Goal: Transaction & Acquisition: Purchase product/service

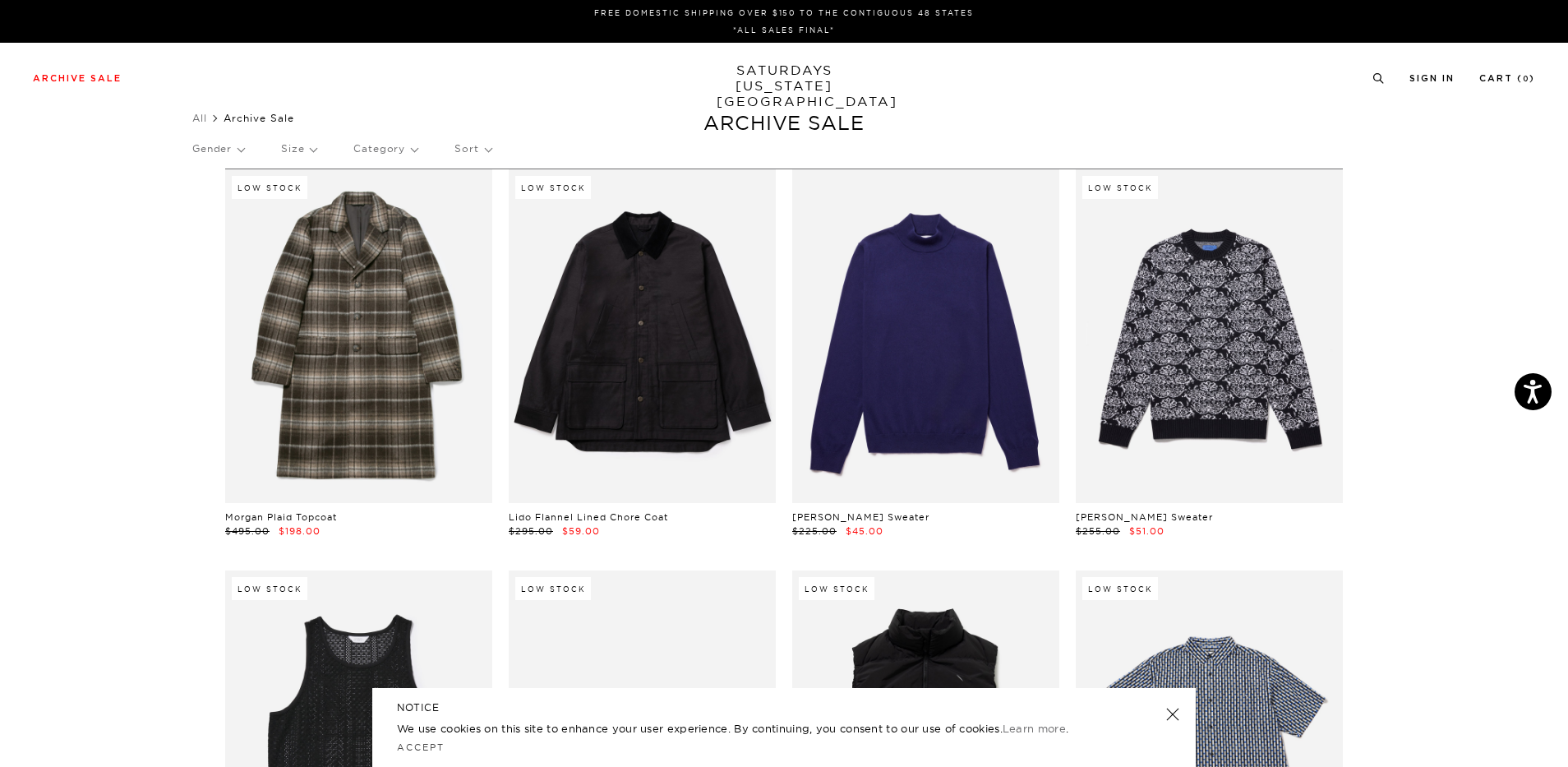
click at [230, 150] on p "Gender" at bounding box center [218, 148] width 52 height 38
click at [214, 201] on p "Mens" at bounding box center [241, 206] width 99 height 22
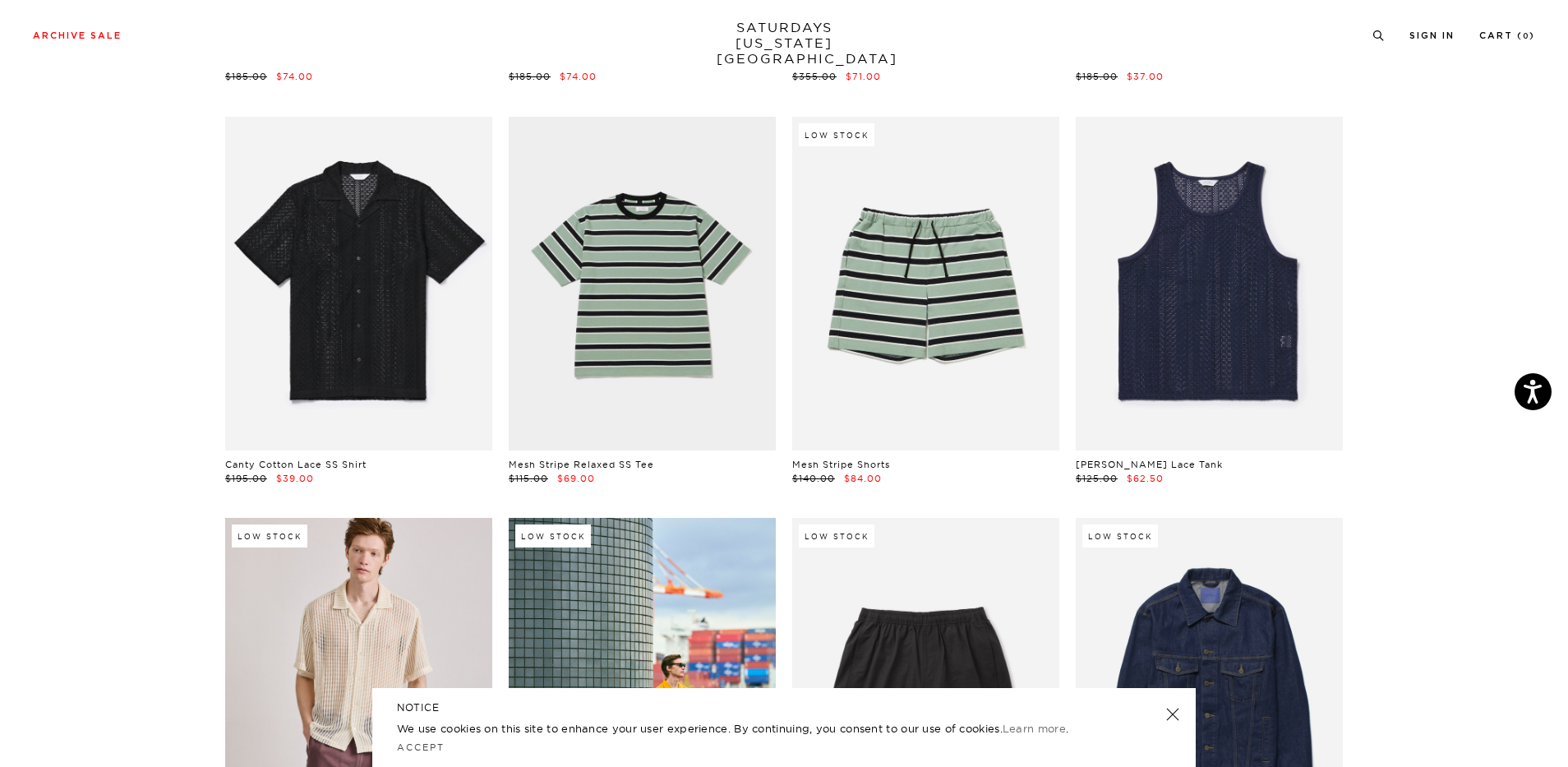
scroll to position [707, 0]
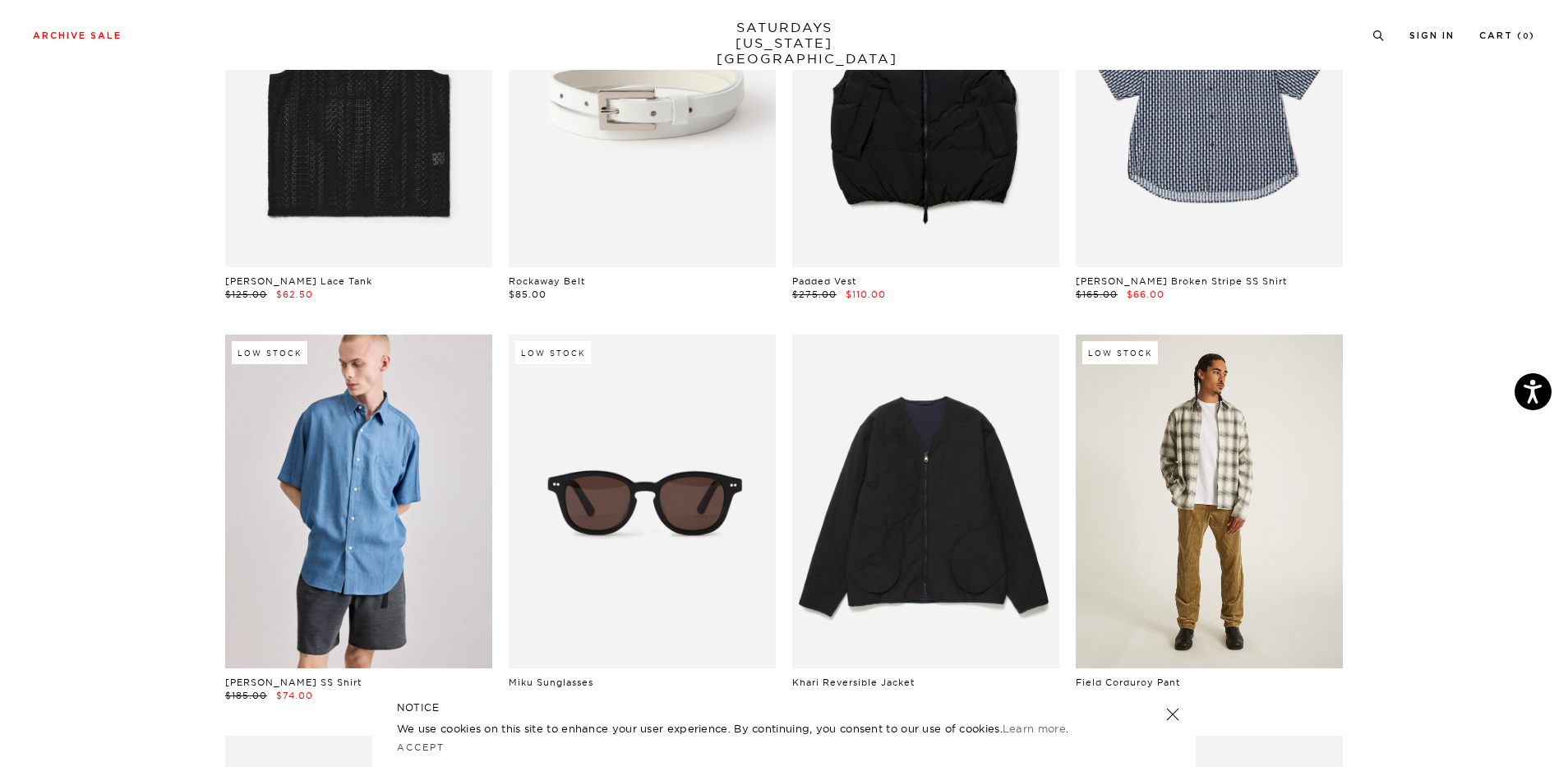
click at [1243, 608] on link at bounding box center [1209, 501] width 267 height 333
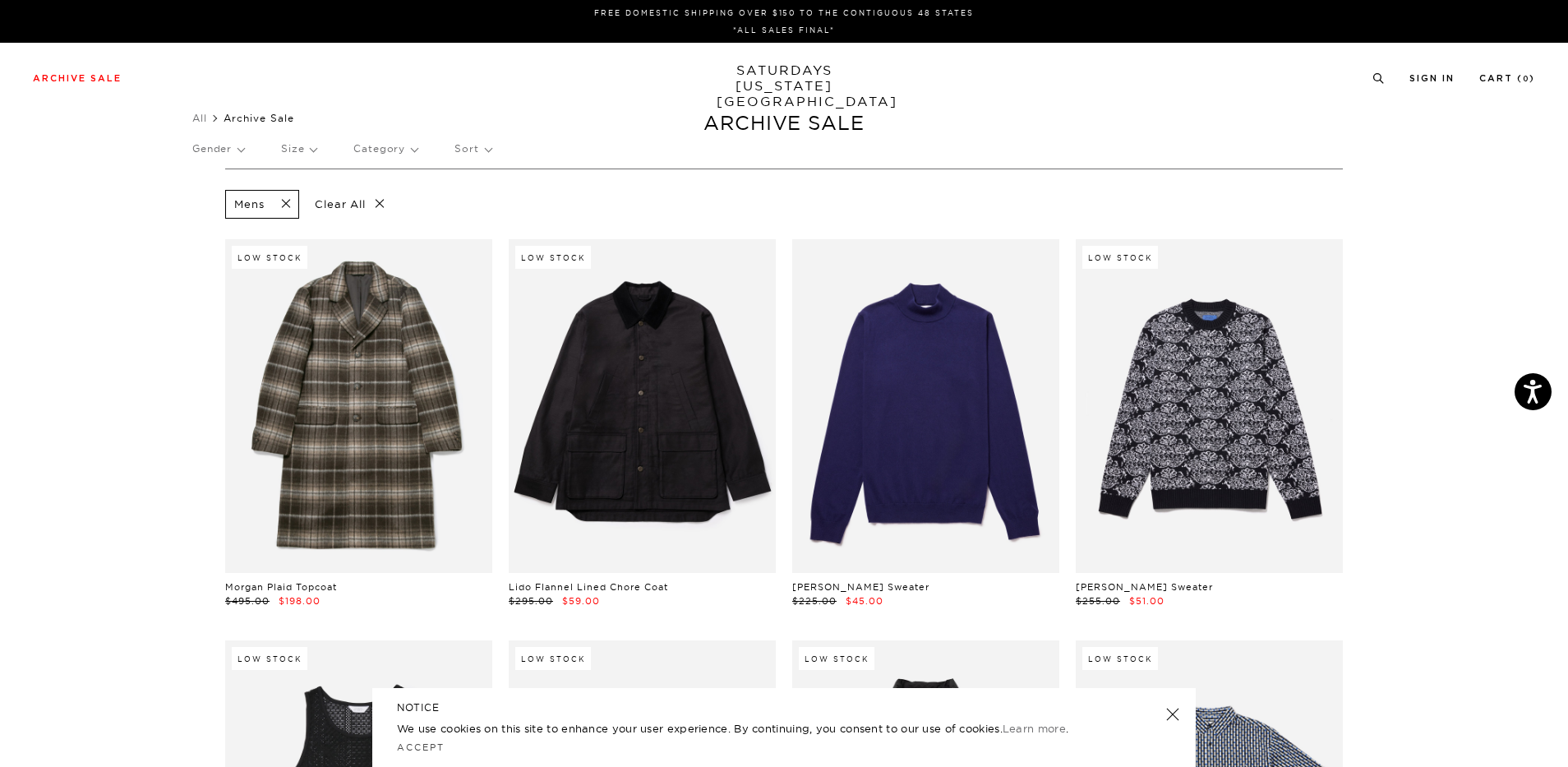
click at [303, 144] on p "Size" at bounding box center [299, 148] width 35 height 38
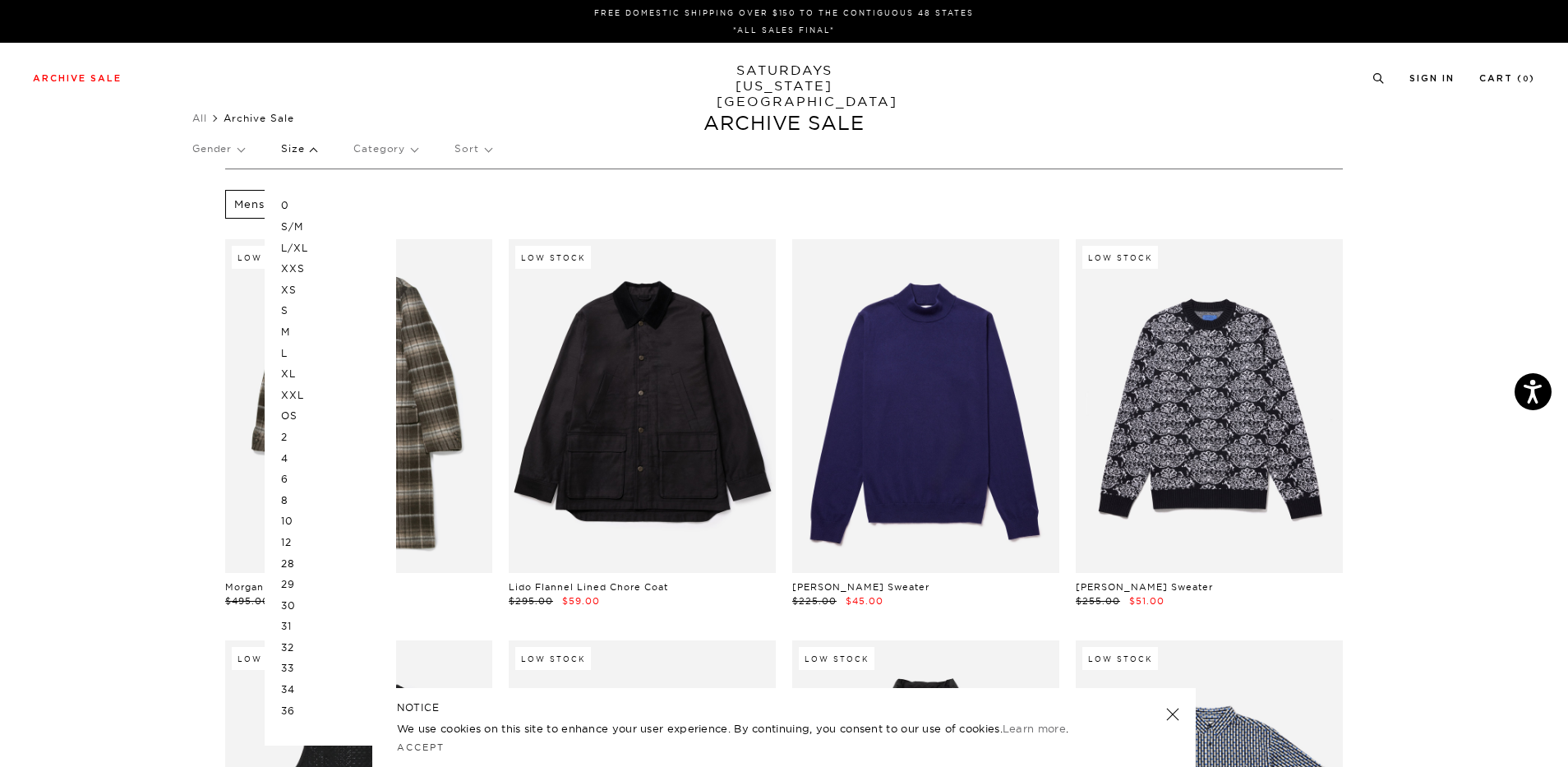
click at [293, 247] on p "L/XL" at bounding box center [330, 248] width 99 height 22
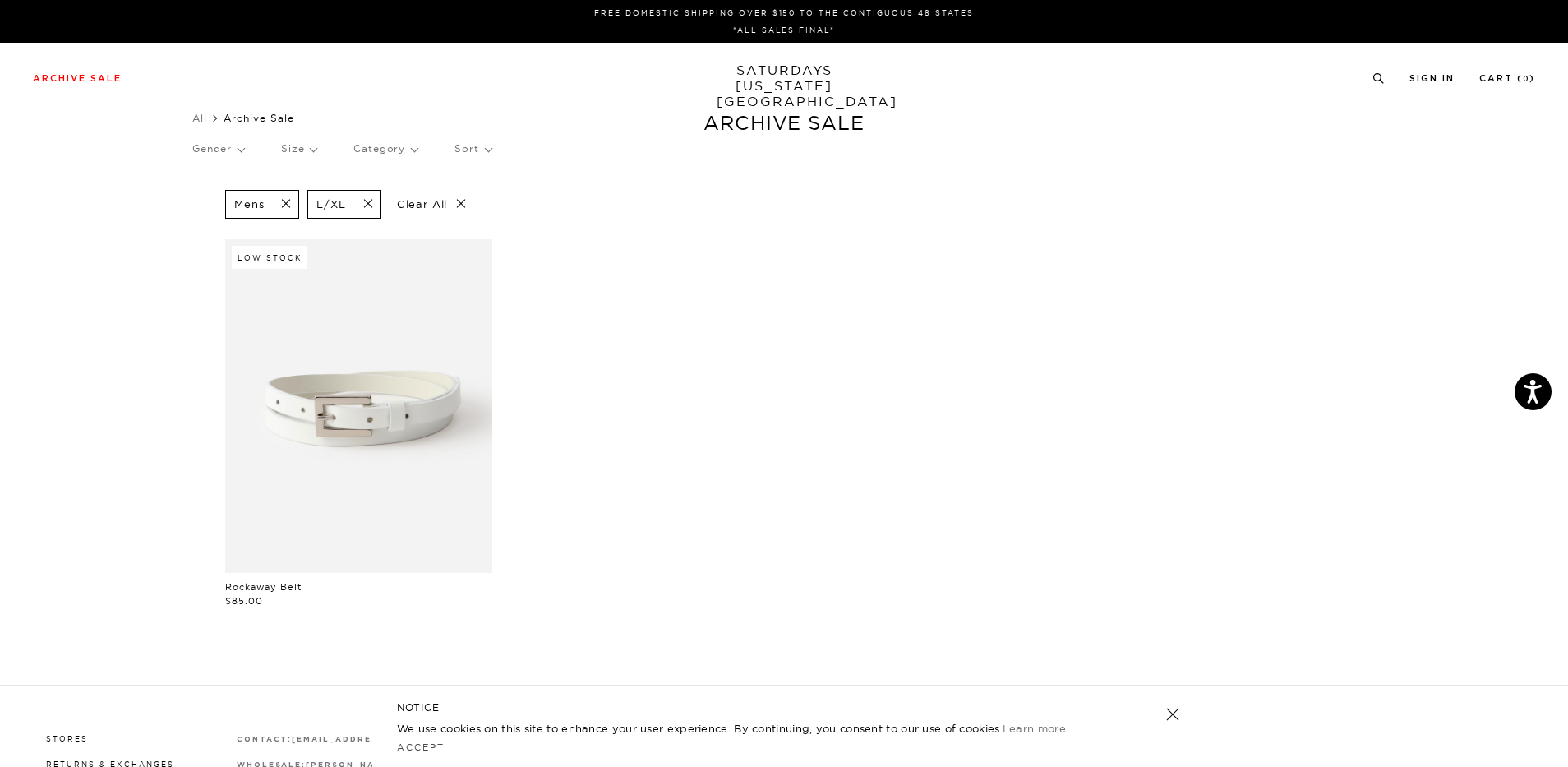
click at [302, 144] on p "Size" at bounding box center [299, 148] width 35 height 38
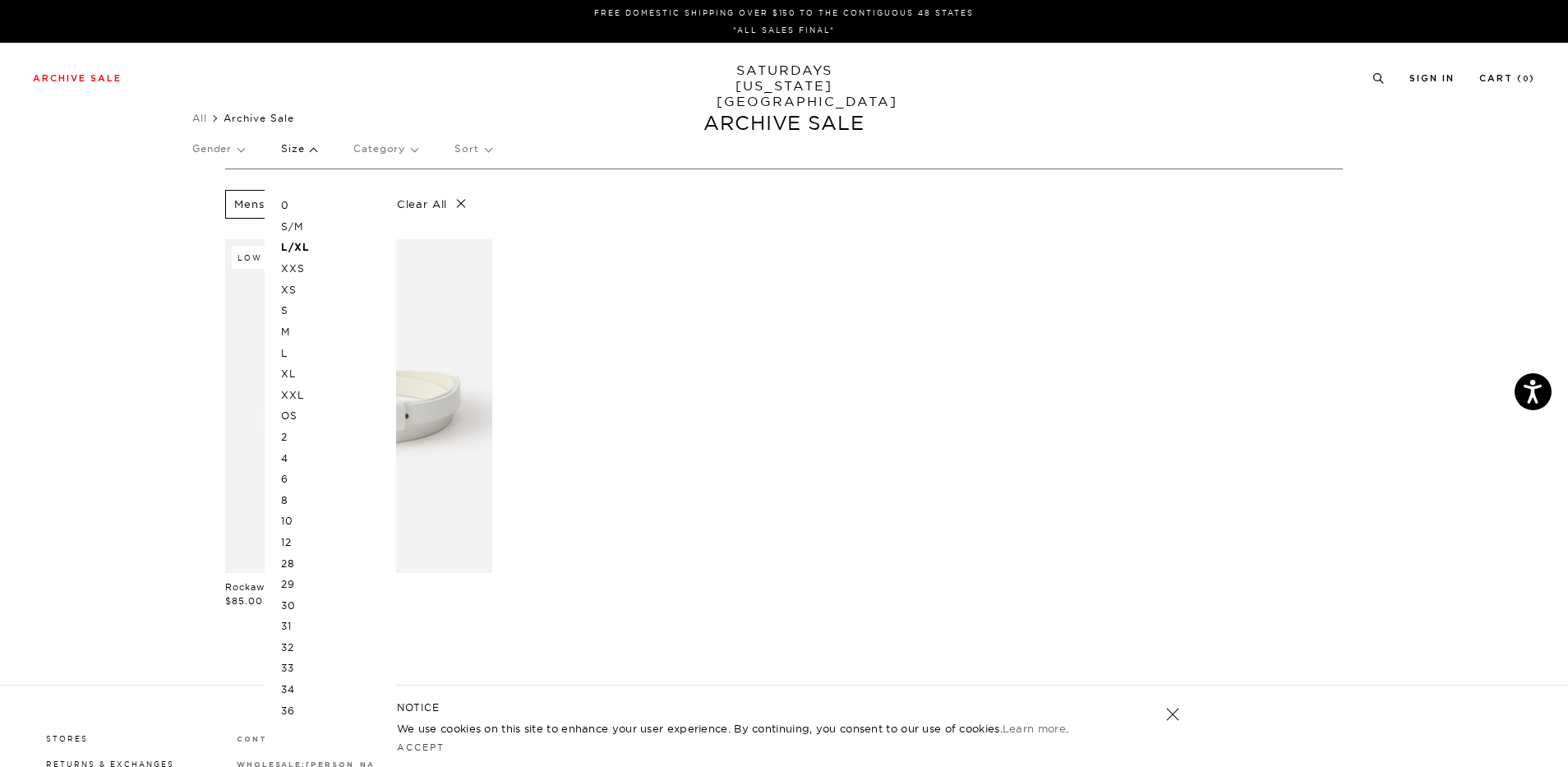
click at [299, 377] on p "XL" at bounding box center [330, 374] width 99 height 22
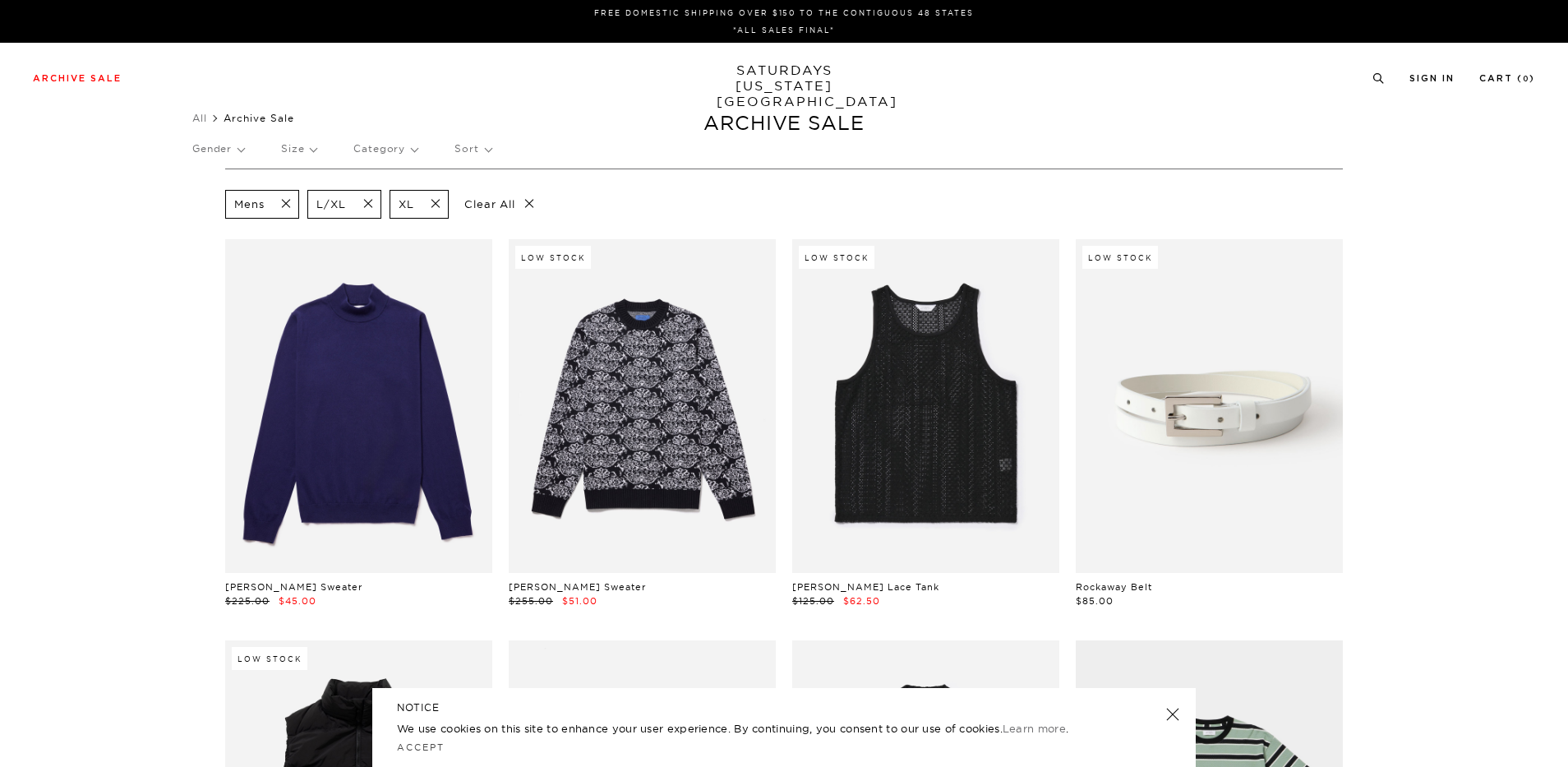
click at [306, 145] on p "Size" at bounding box center [299, 148] width 35 height 38
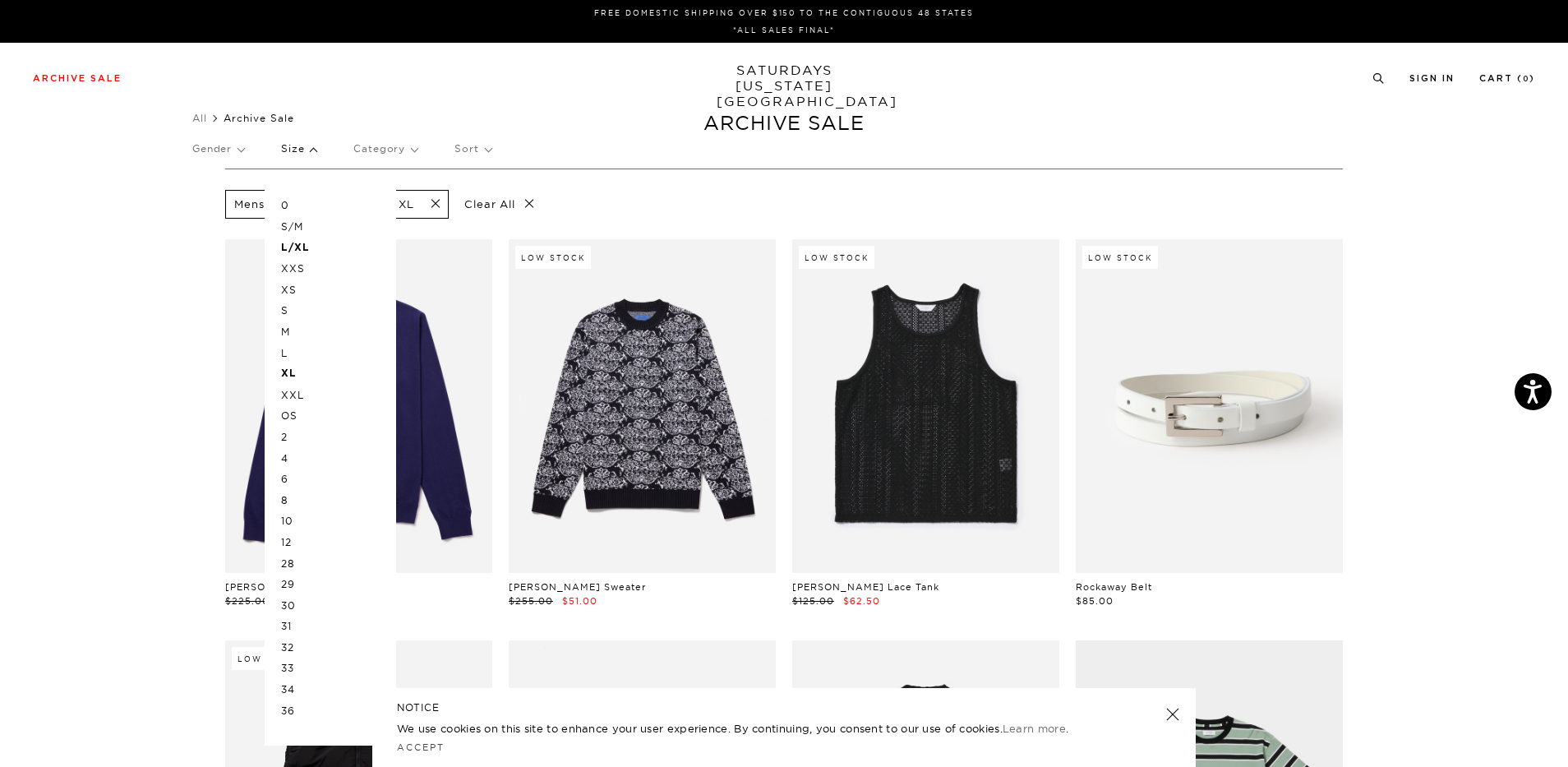
click at [302, 418] on p "OS" at bounding box center [330, 416] width 99 height 22
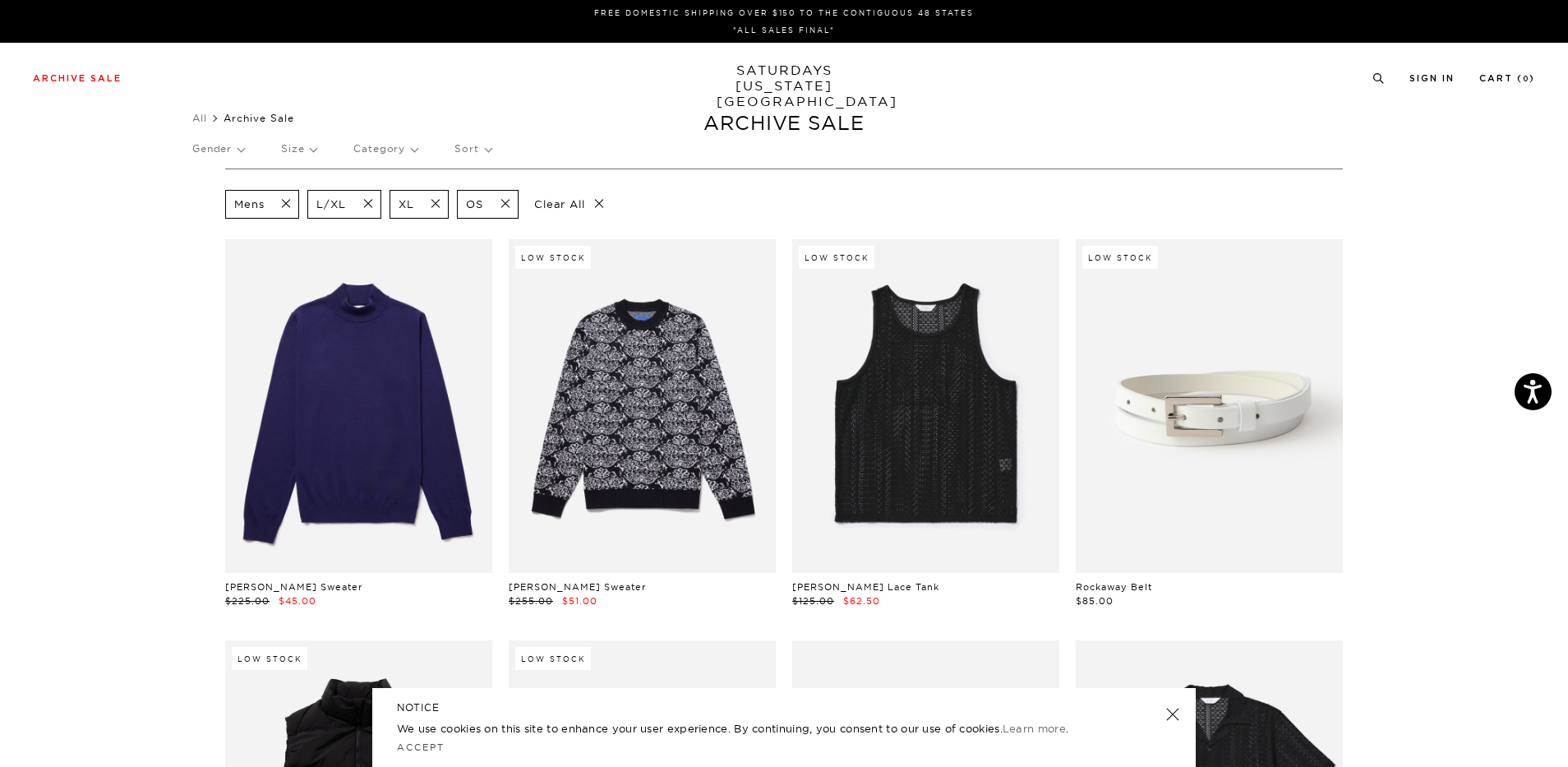
click at [312, 154] on p "Size" at bounding box center [299, 148] width 35 height 38
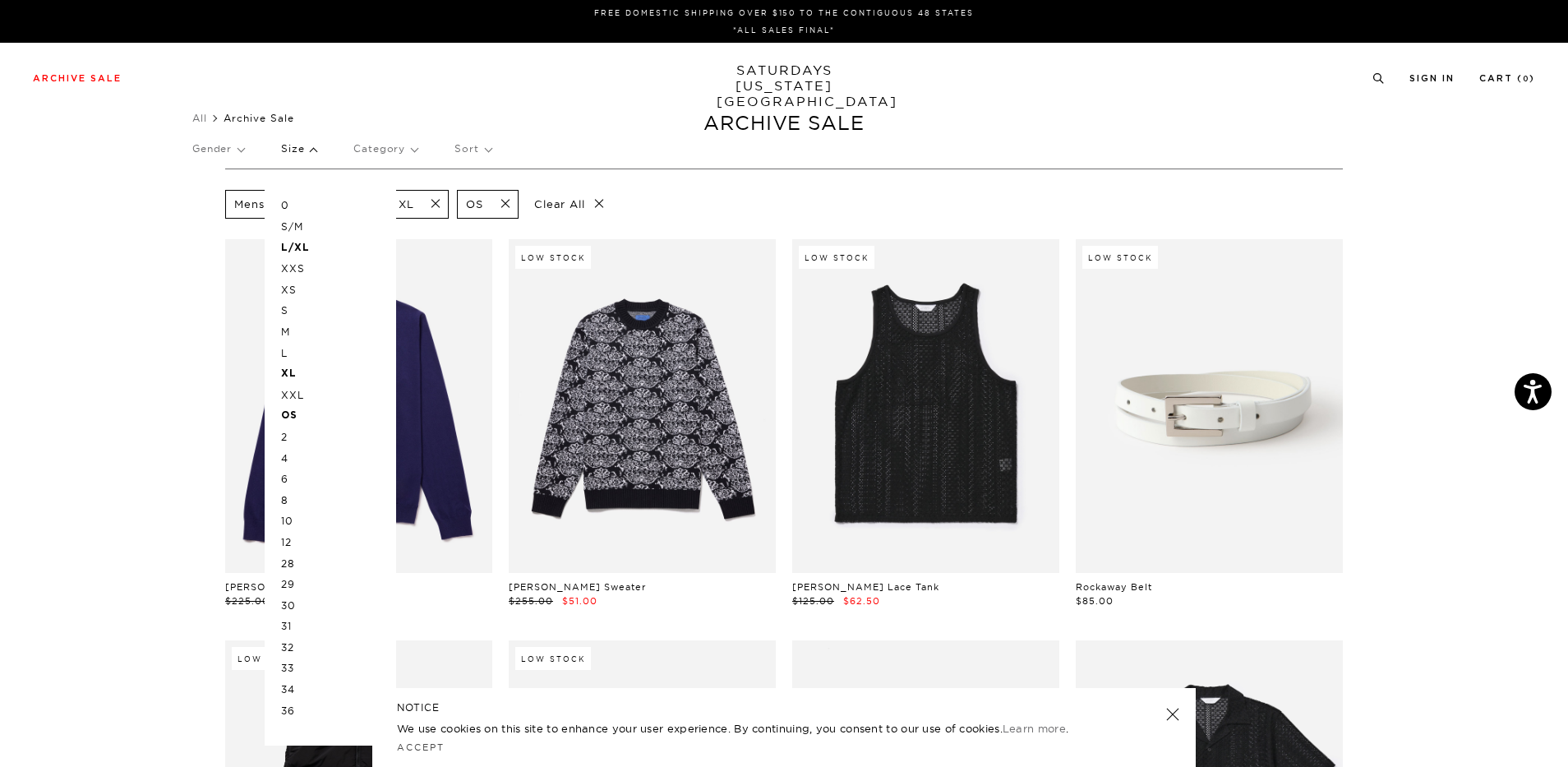
click at [296, 711] on p "36" at bounding box center [330, 711] width 99 height 22
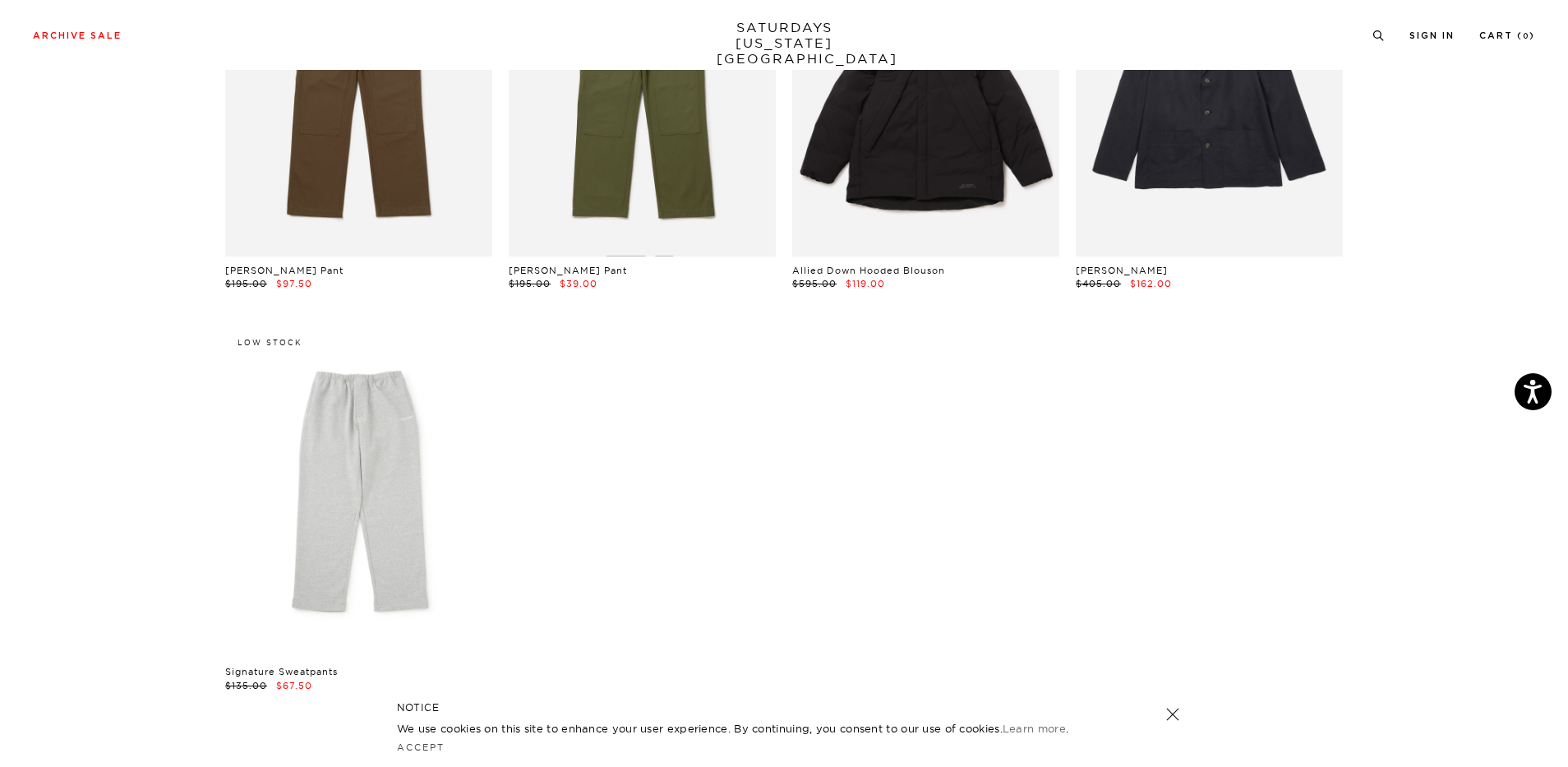
scroll to position [6717, 0]
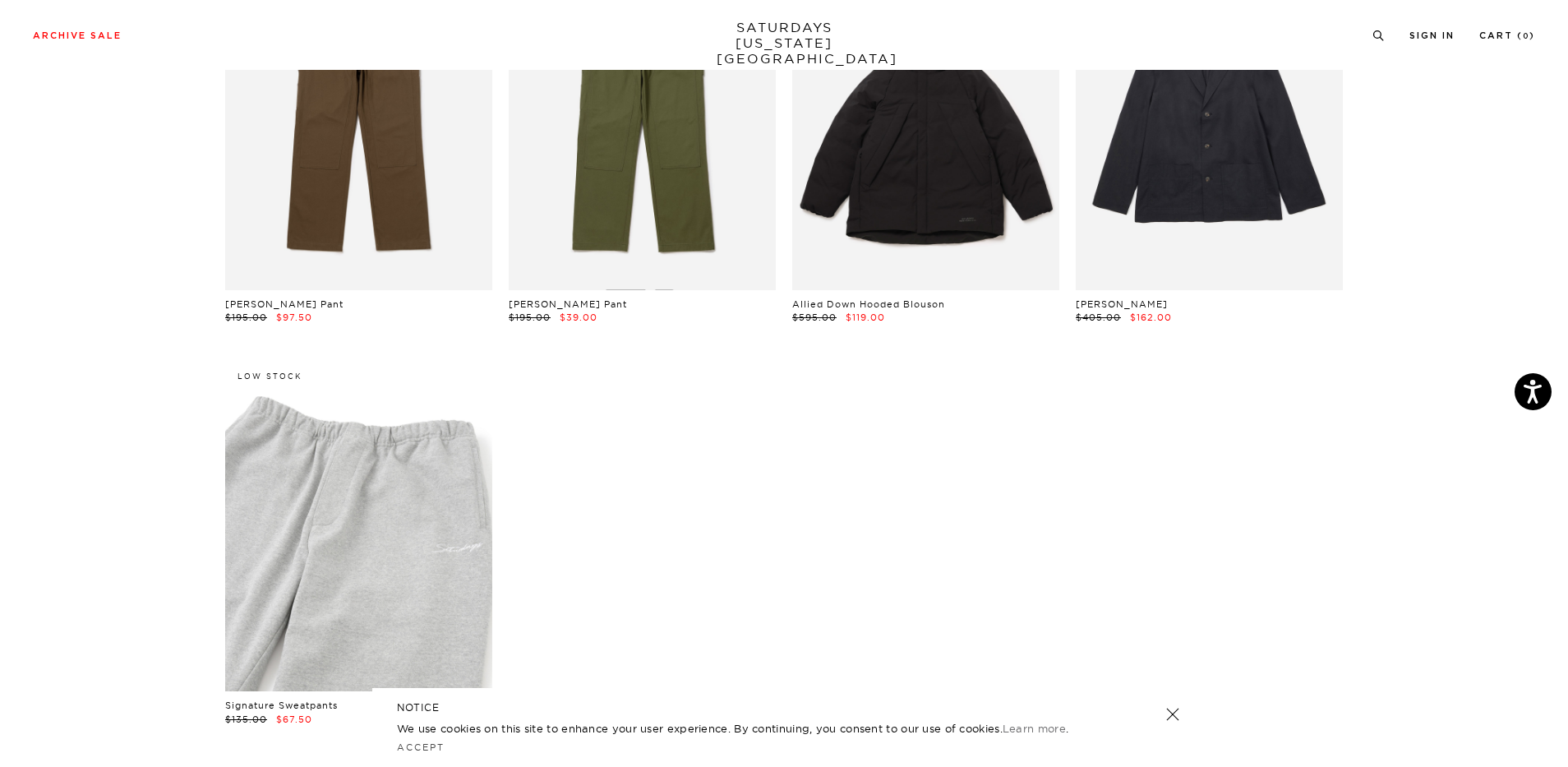
click at [448, 463] on link at bounding box center [359, 524] width 267 height 333
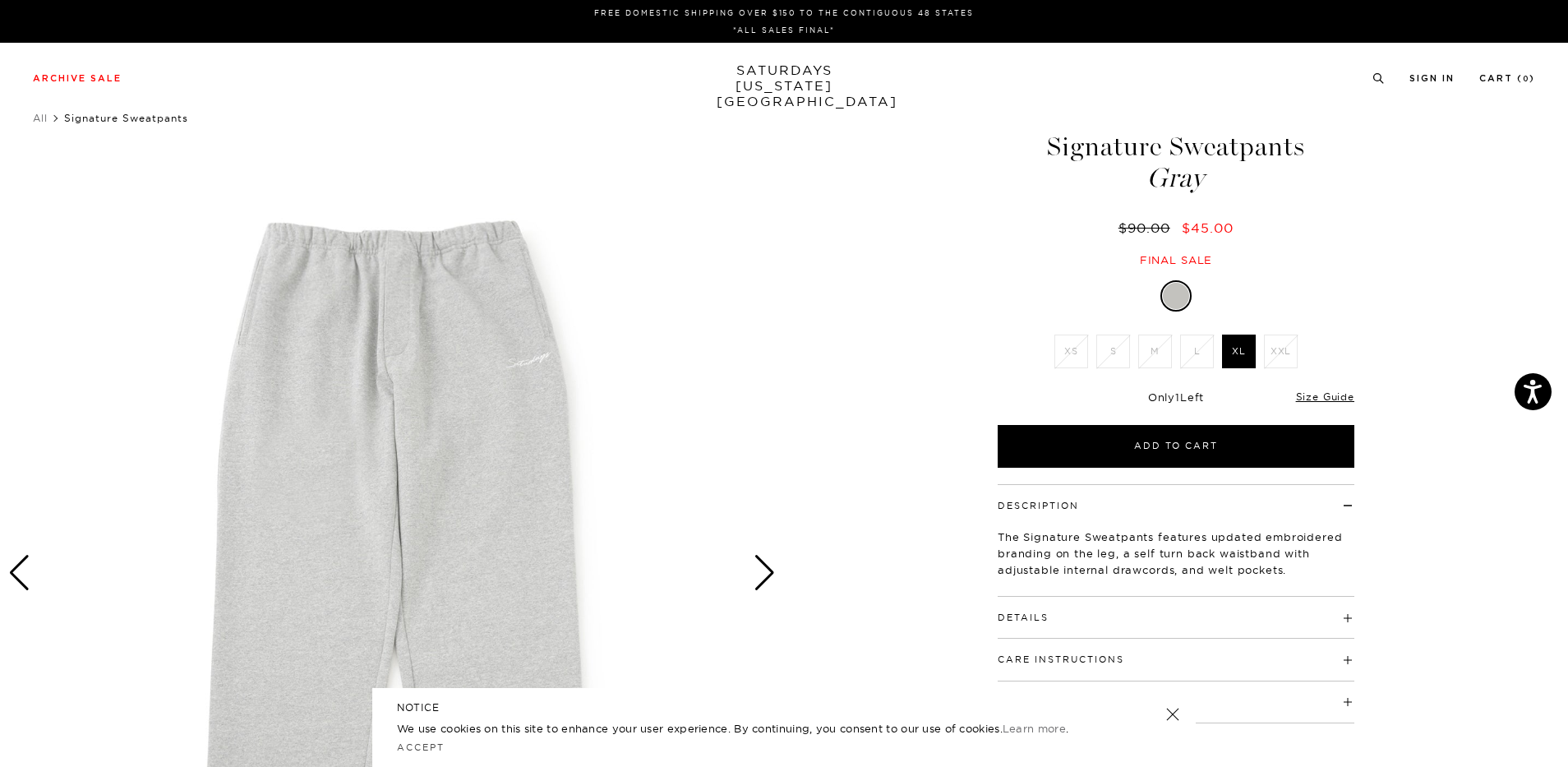
click at [784, 557] on div "1 / 2 Signature Sweatpants Gray $90.00 $45.00" at bounding box center [784, 574] width 1568 height 981
click at [750, 585] on img at bounding box center [391, 574] width 784 height 981
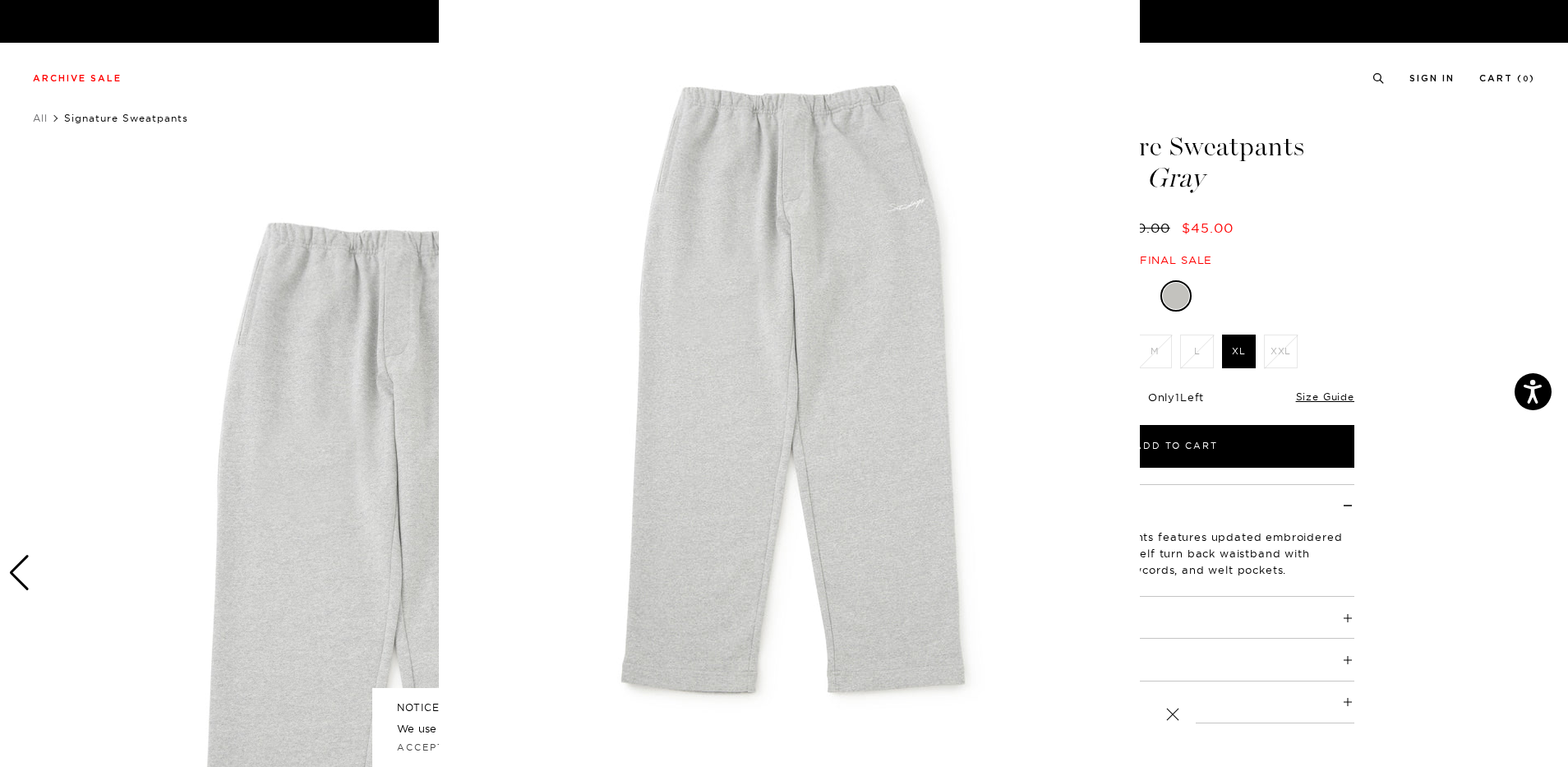
click at [750, 585] on img at bounding box center [788, 387] width 701 height 842
